Goal: Information Seeking & Learning: Learn about a topic

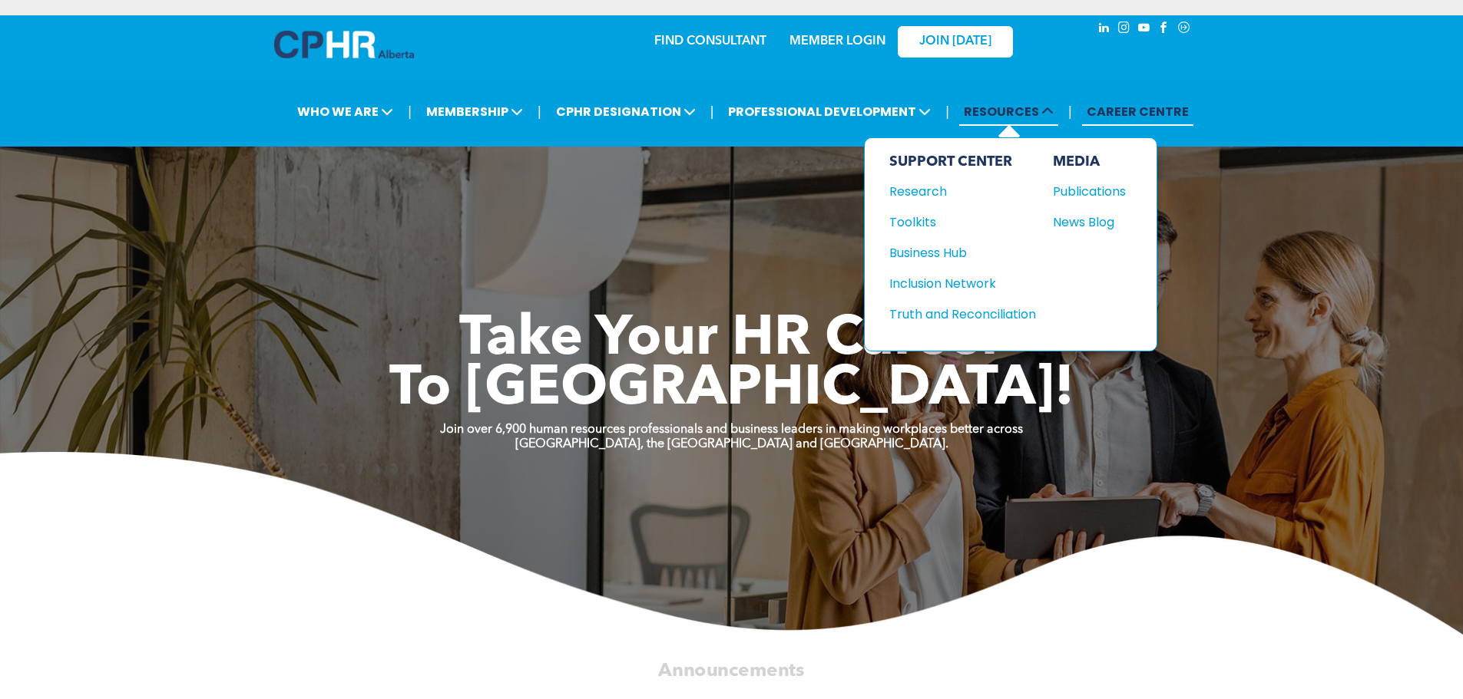
click at [1005, 114] on span "RESOURCES" at bounding box center [1008, 112] width 99 height 28
click at [1070, 193] on div "Publications" at bounding box center [1086, 191] width 66 height 19
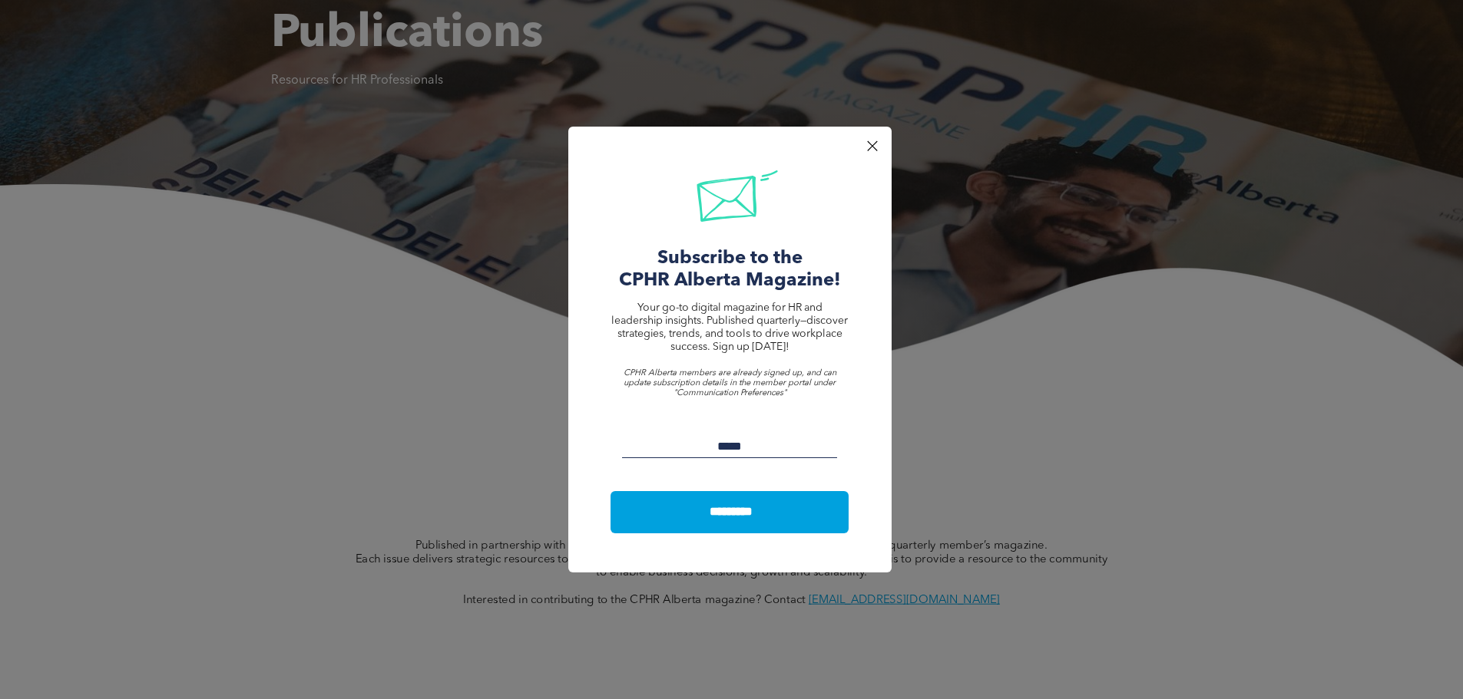
scroll to position [307, 0]
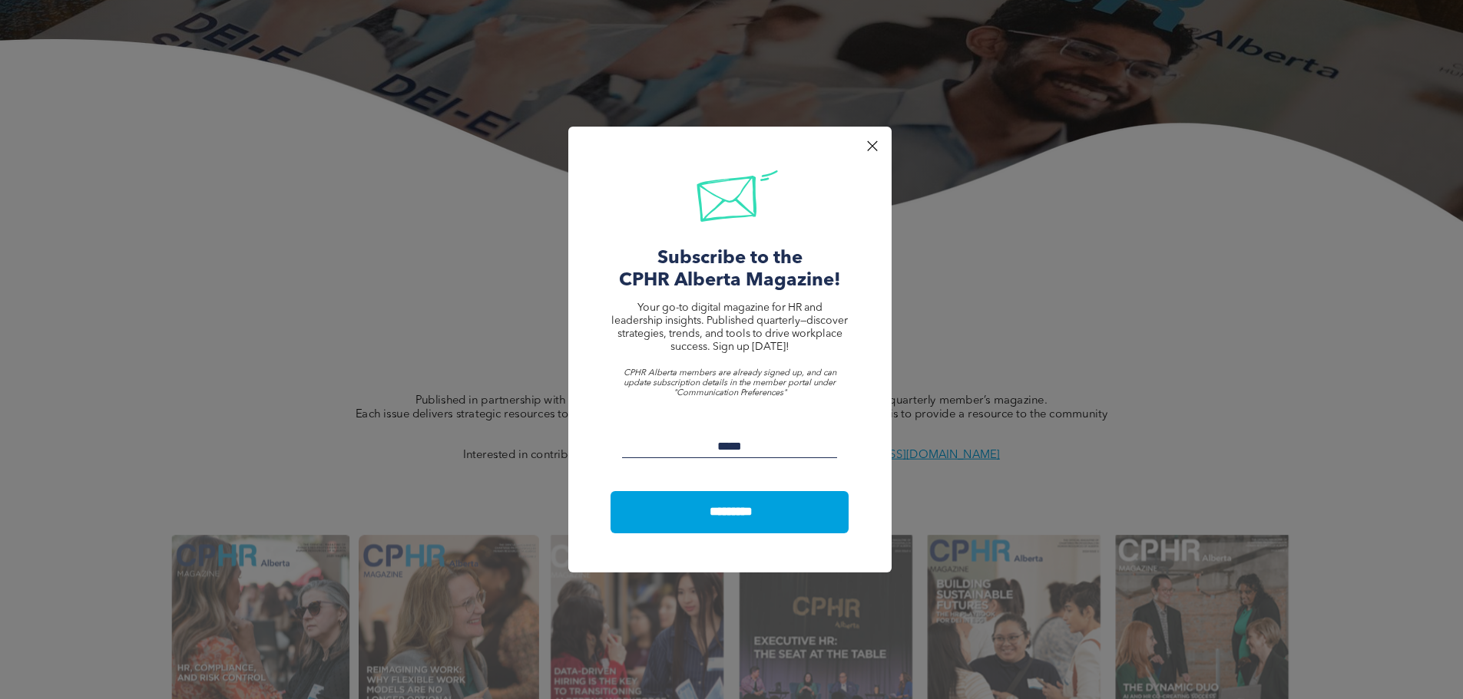
click at [868, 147] on div at bounding box center [871, 146] width 21 height 21
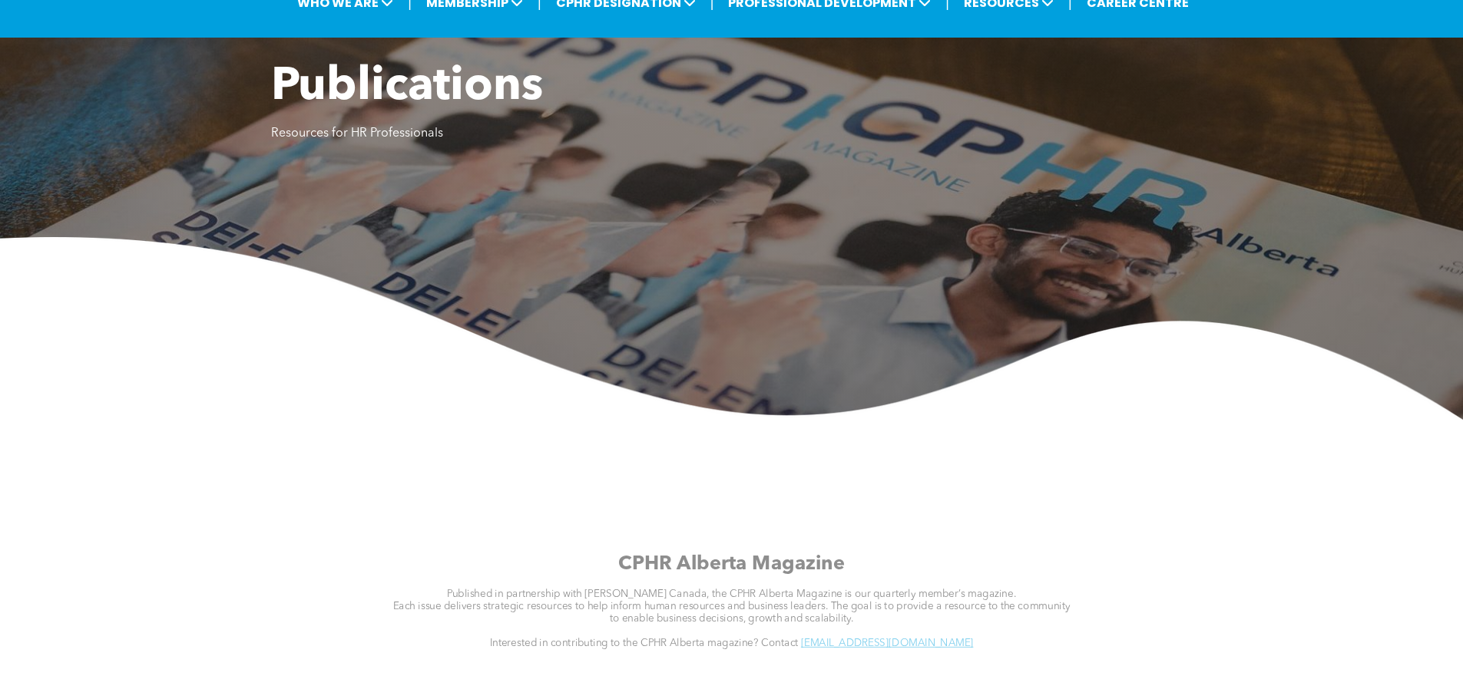
scroll to position [0, 0]
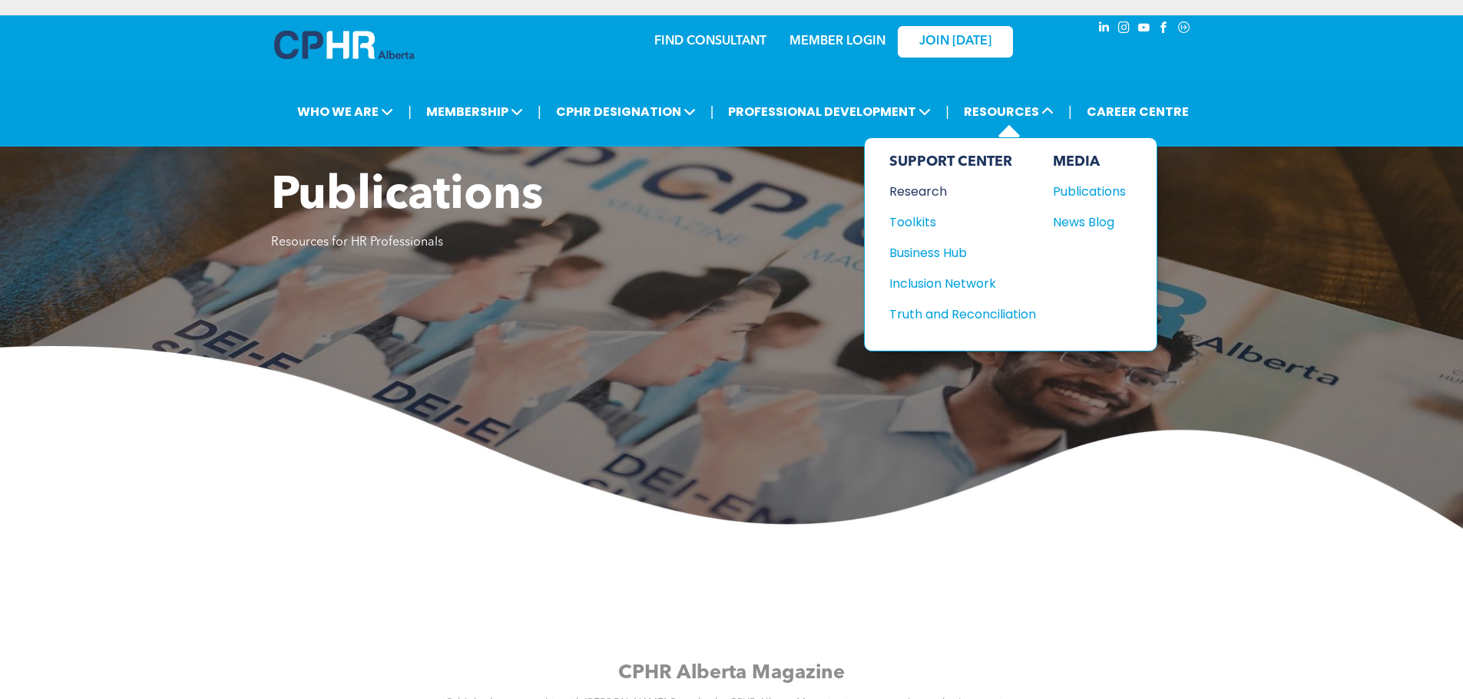
click at [924, 191] on div "Research" at bounding box center [955, 191] width 132 height 19
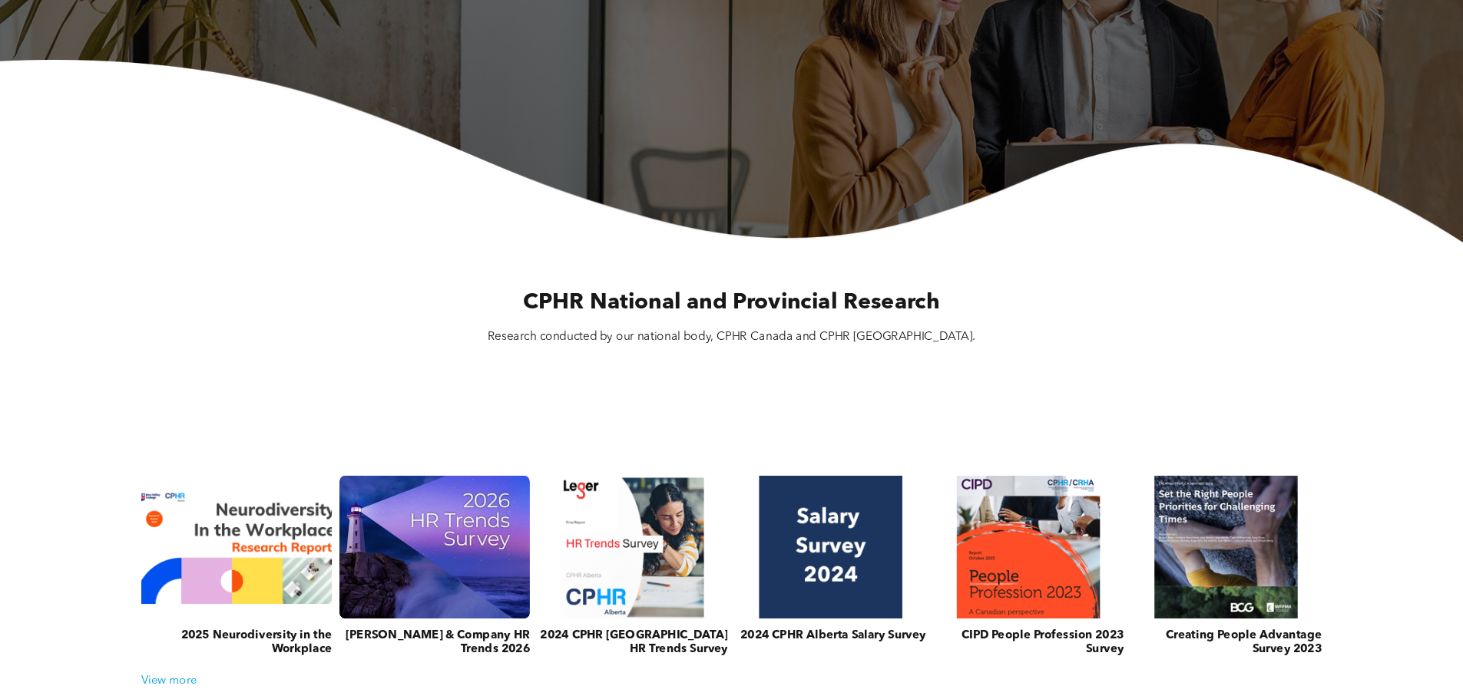
scroll to position [384, 0]
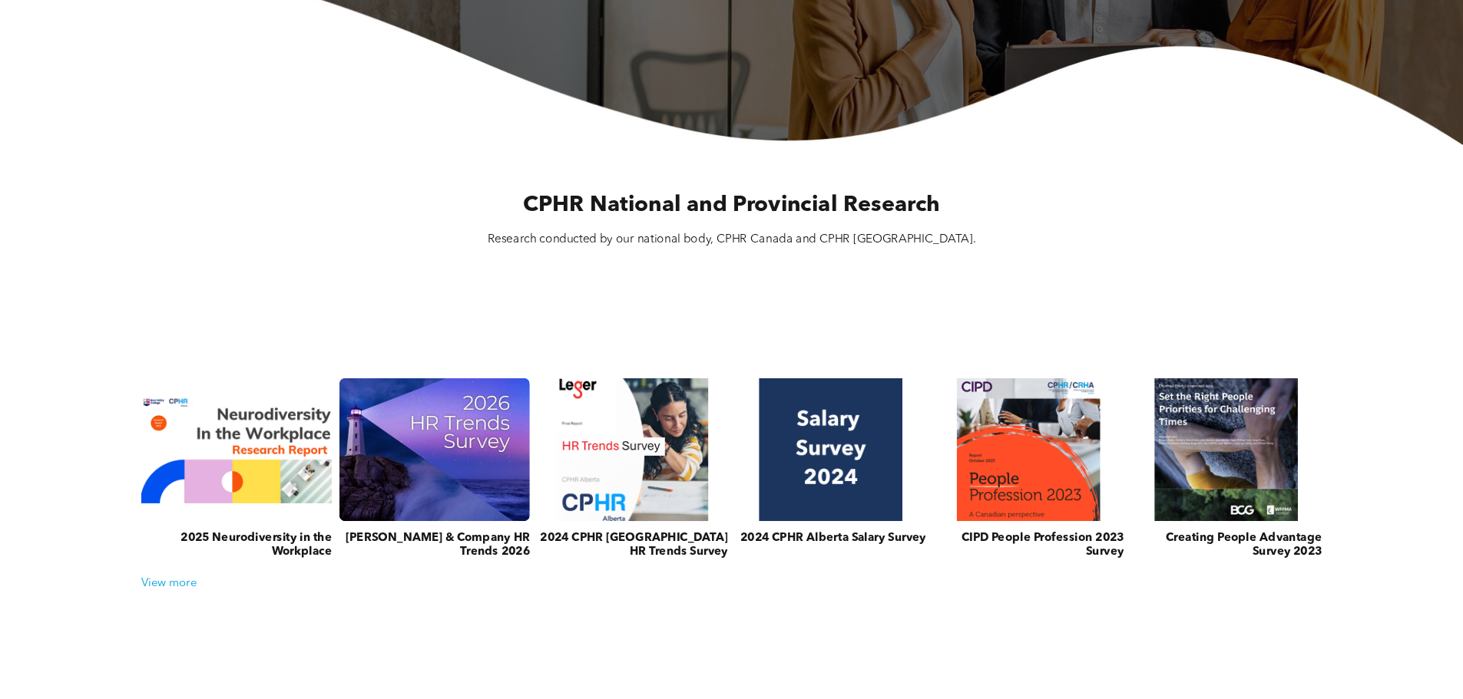
click at [673, 451] on link at bounding box center [632, 450] width 202 height 152
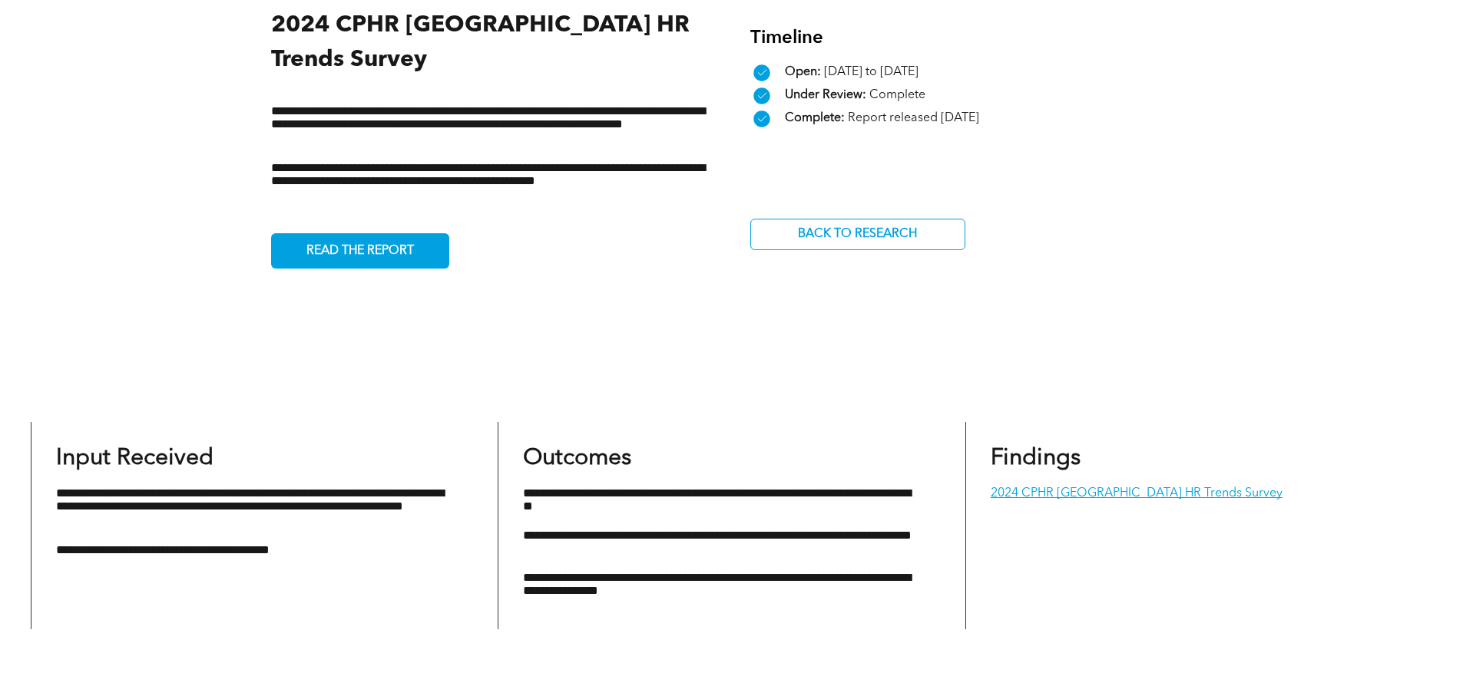
scroll to position [768, 0]
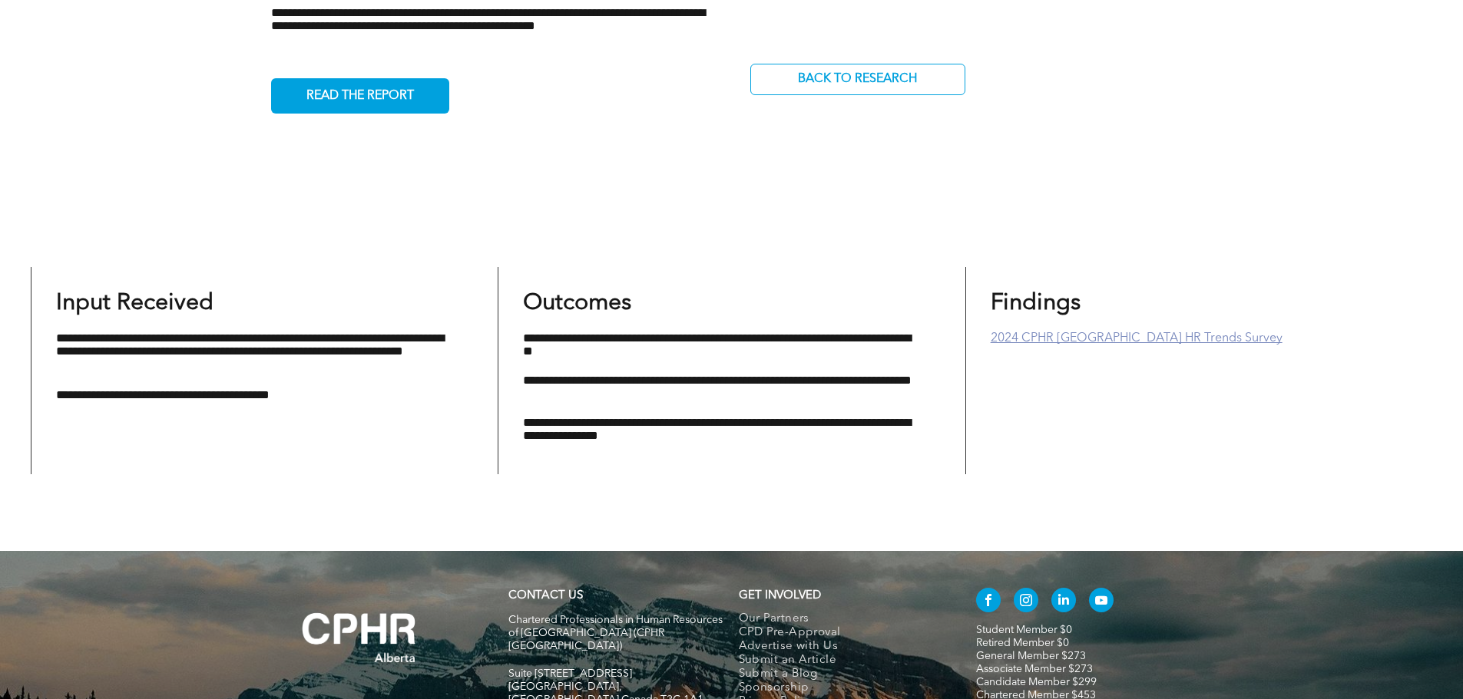
click at [1073, 332] on link "2024 CPHR [GEOGRAPHIC_DATA] HR Trends Survey" at bounding box center [1136, 338] width 292 height 12
